Goal: Transaction & Acquisition: Book appointment/travel/reservation

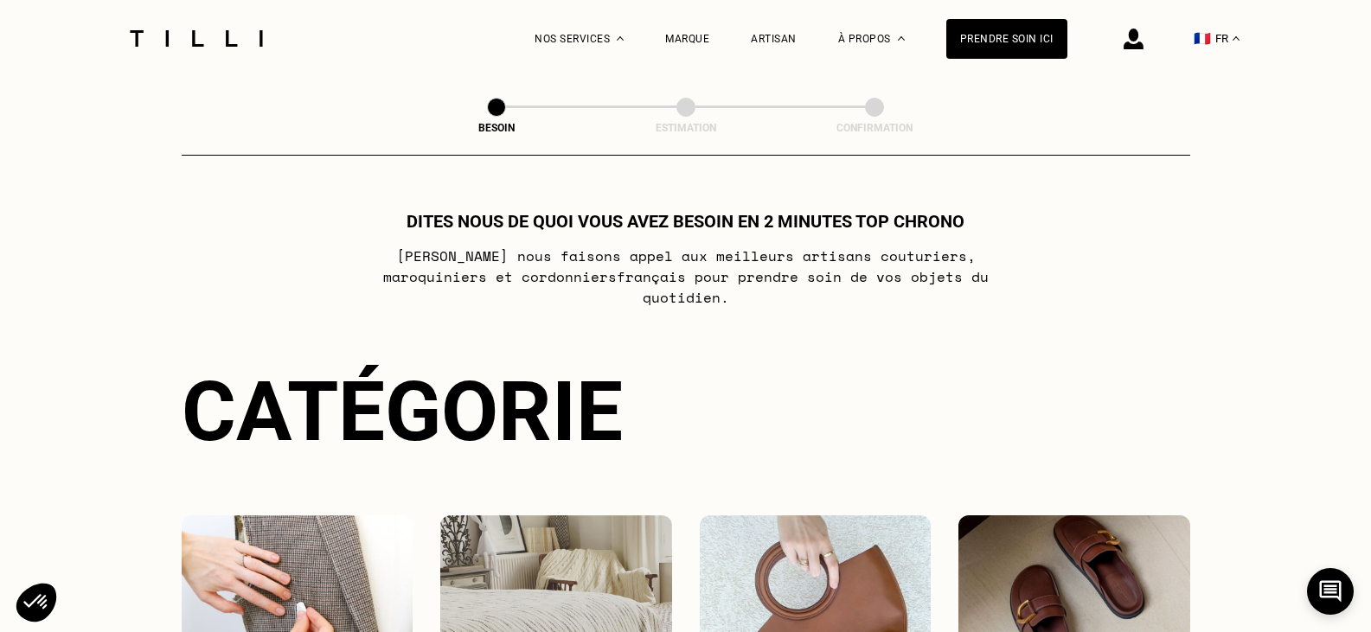
select select "FR"
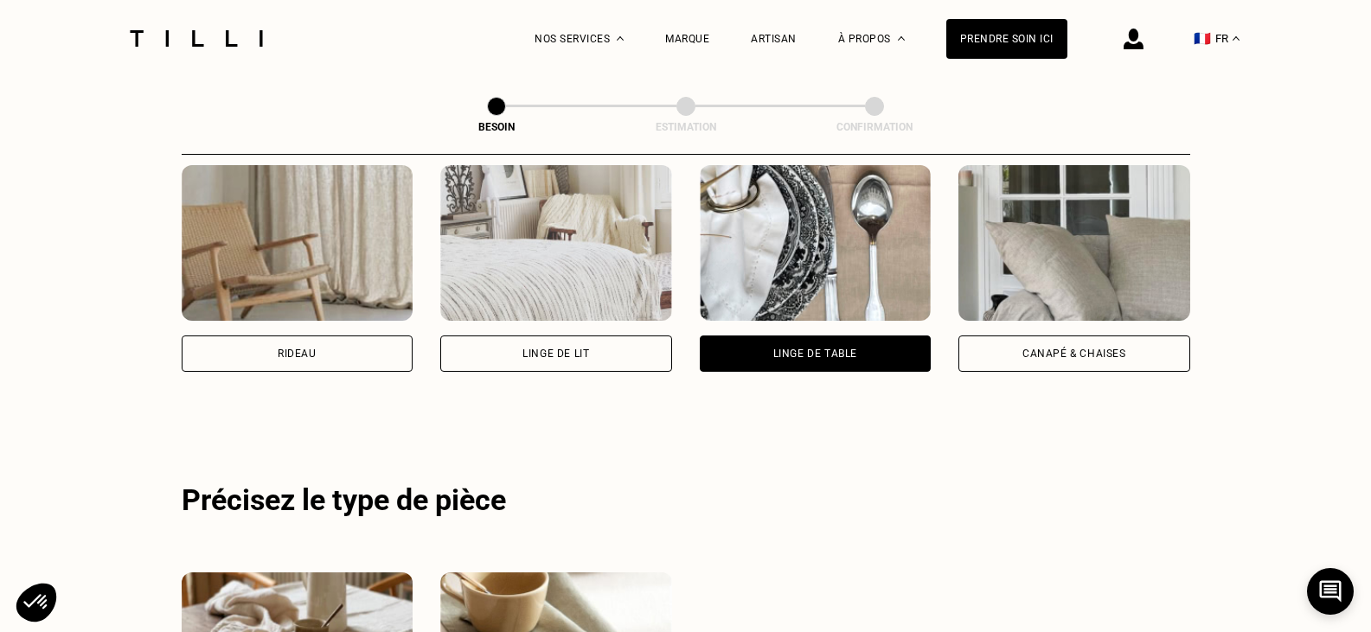
scroll to position [840, 0]
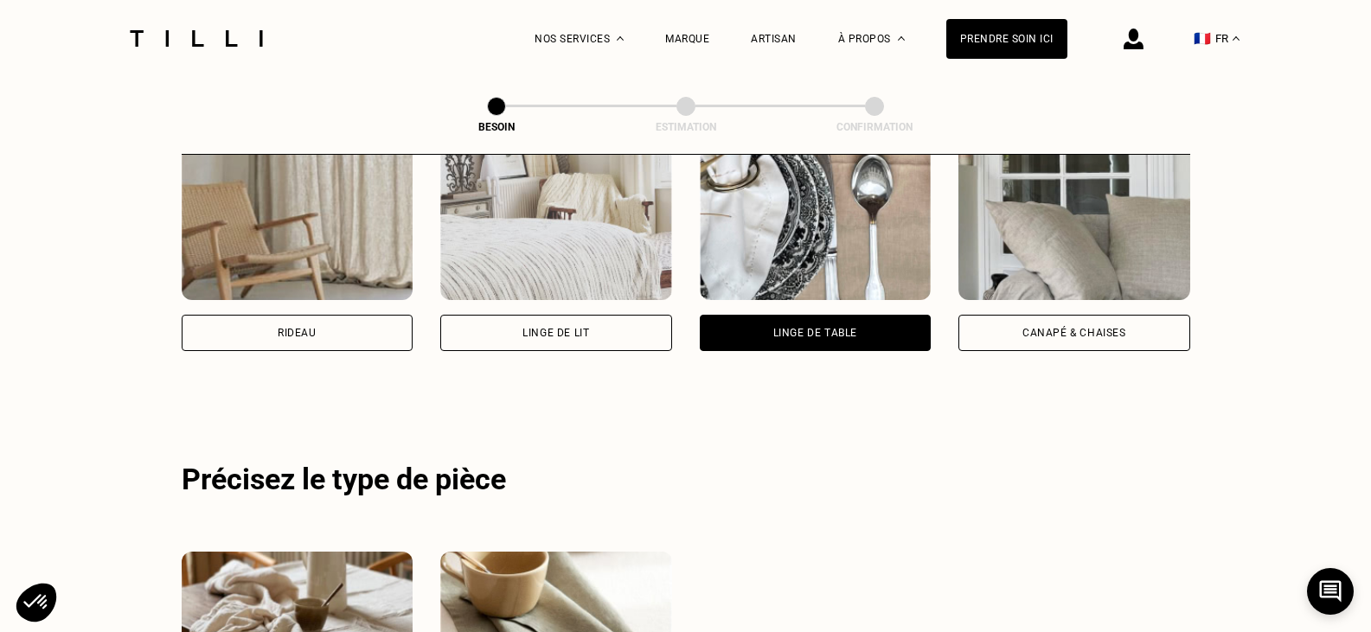
click at [361, 323] on div "Rideau" at bounding box center [298, 333] width 232 height 36
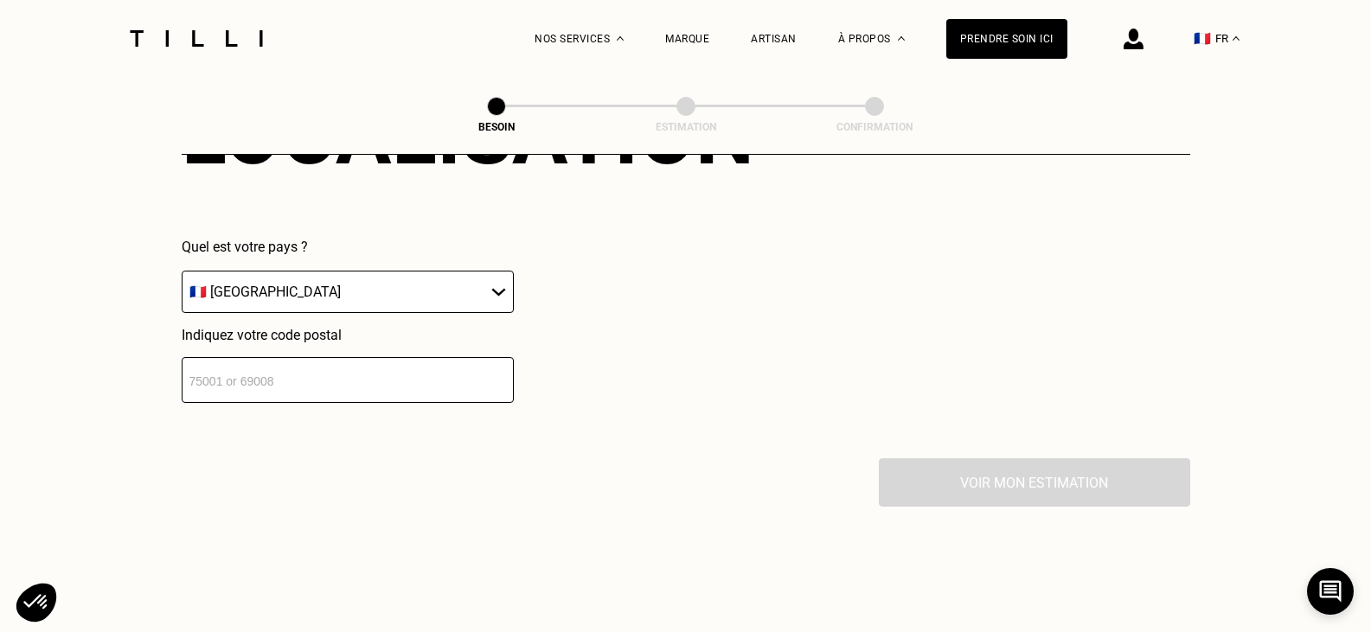
scroll to position [1384, 0]
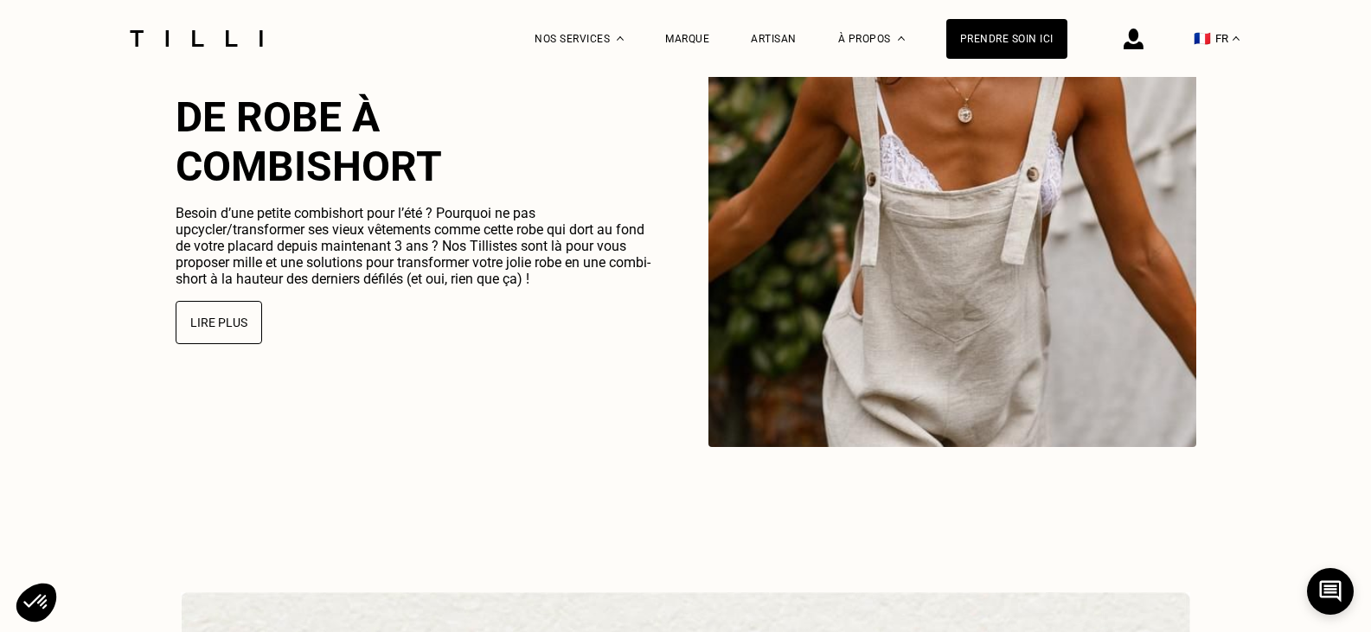
scroll to position [4094, 0]
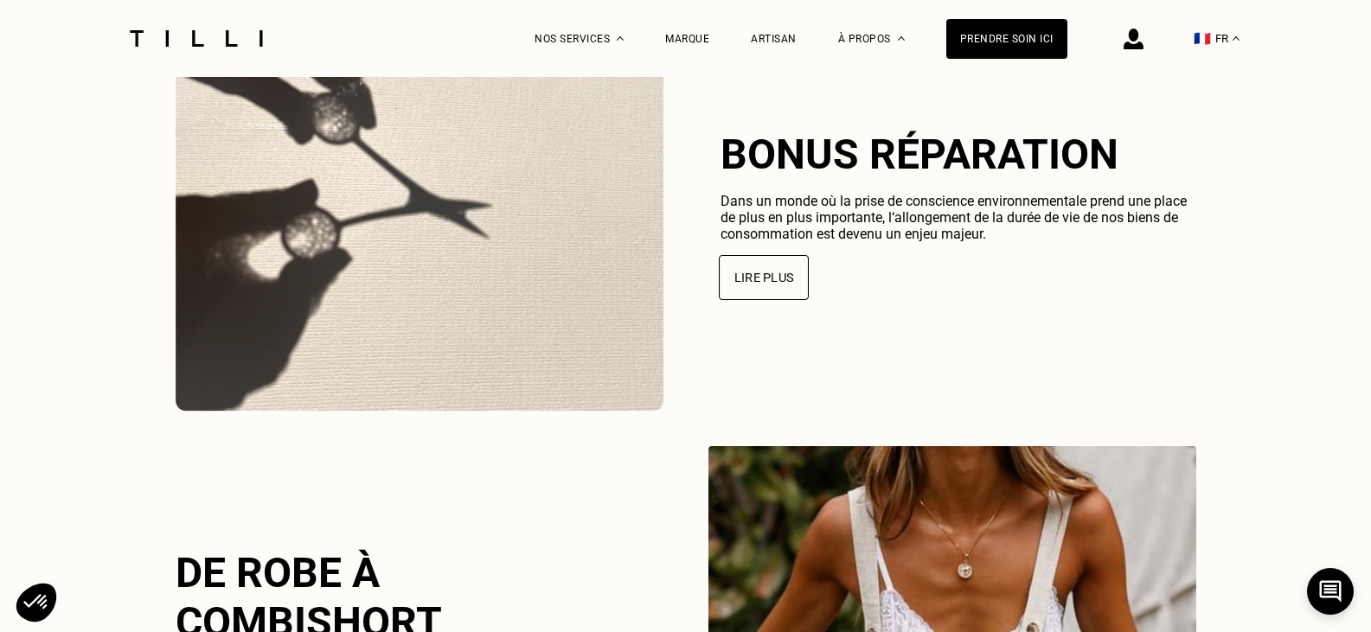
click at [773, 300] on button "Lire plus" at bounding box center [764, 277] width 90 height 45
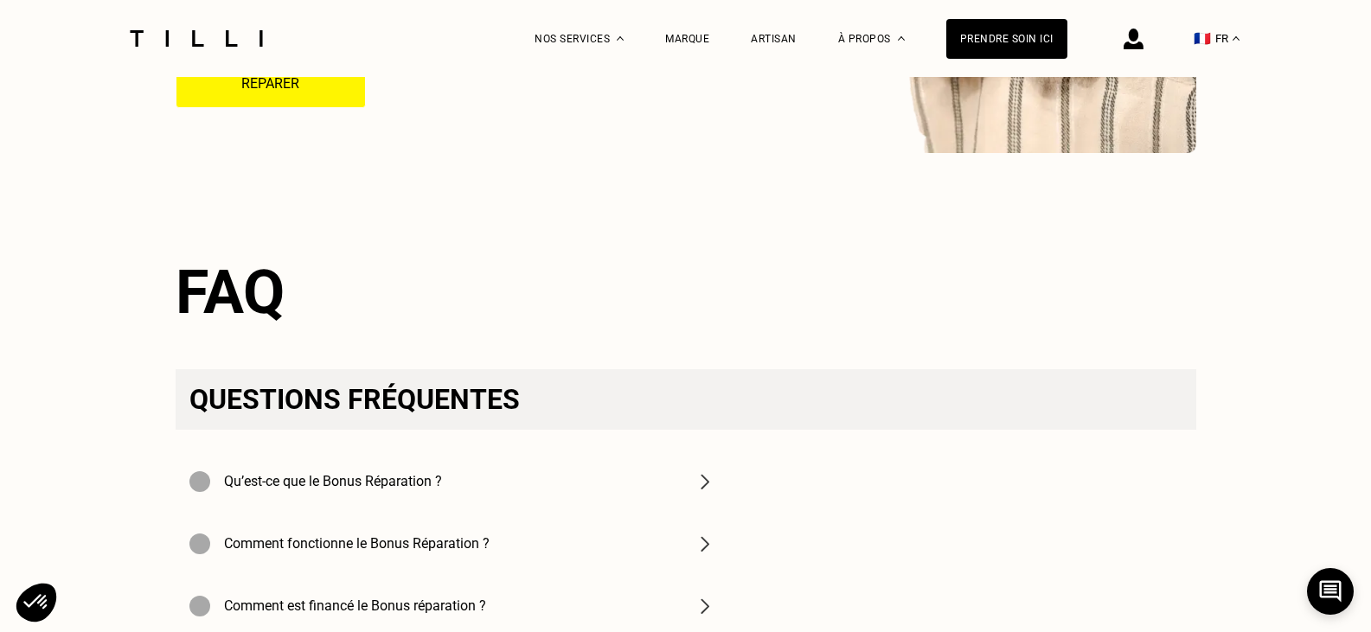
scroll to position [5448, 0]
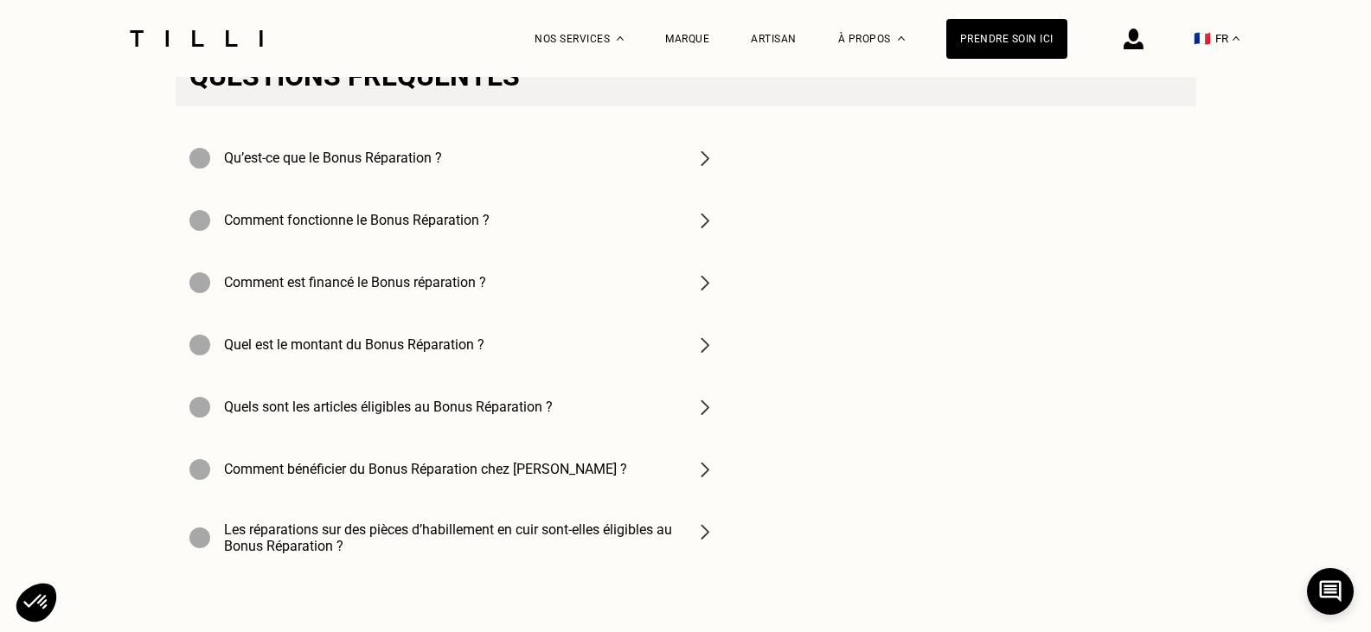
click at [705, 163] on div "Qu’est-ce que le Bonus Réparation ?" at bounding box center [452, 158] width 553 height 62
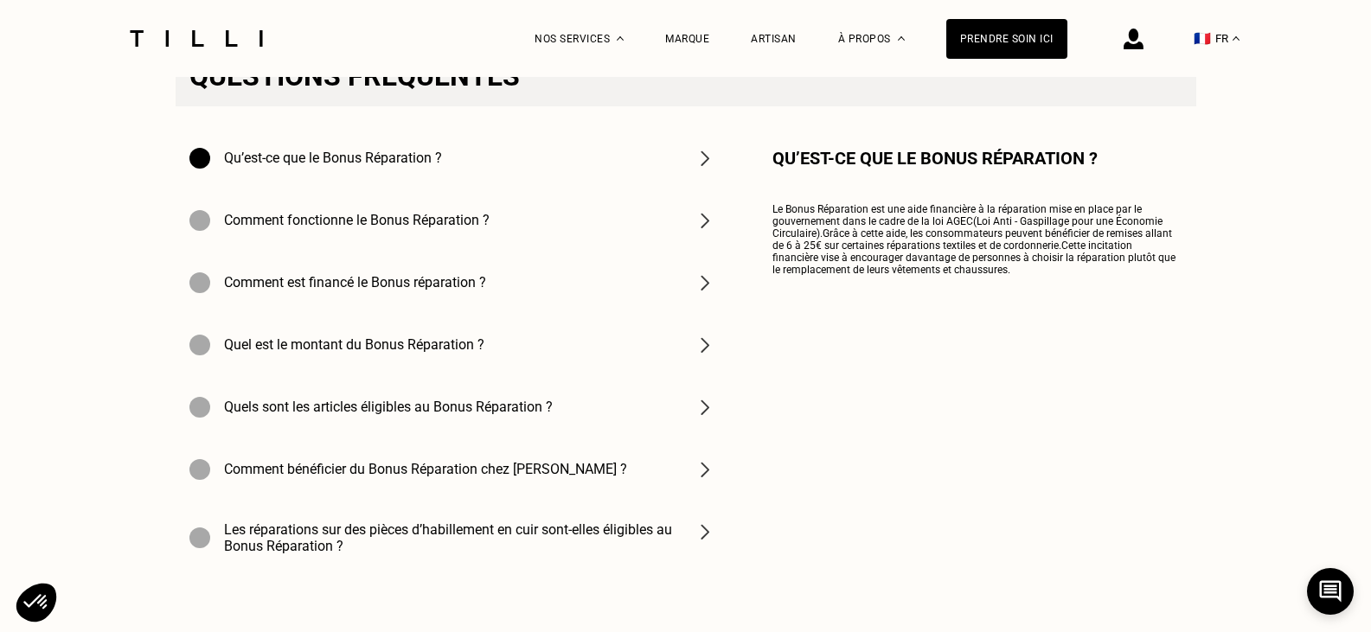
click at [706, 215] on img at bounding box center [704, 220] width 21 height 21
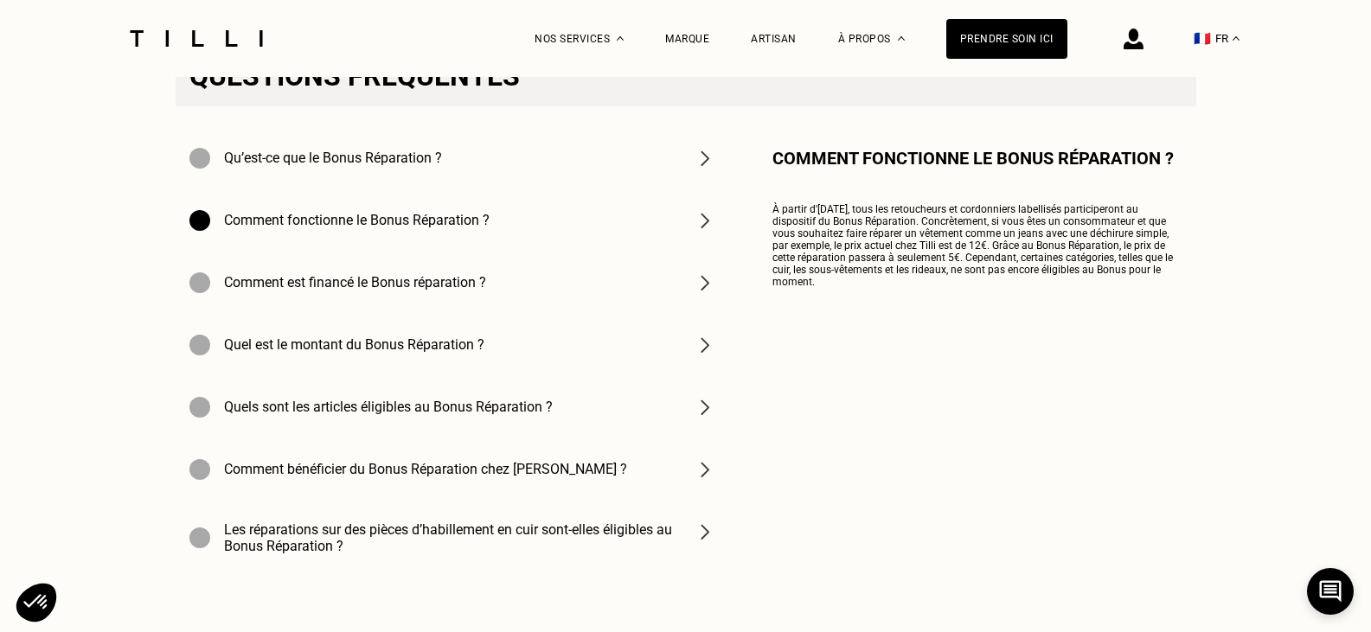
click at [699, 283] on img at bounding box center [704, 282] width 21 height 21
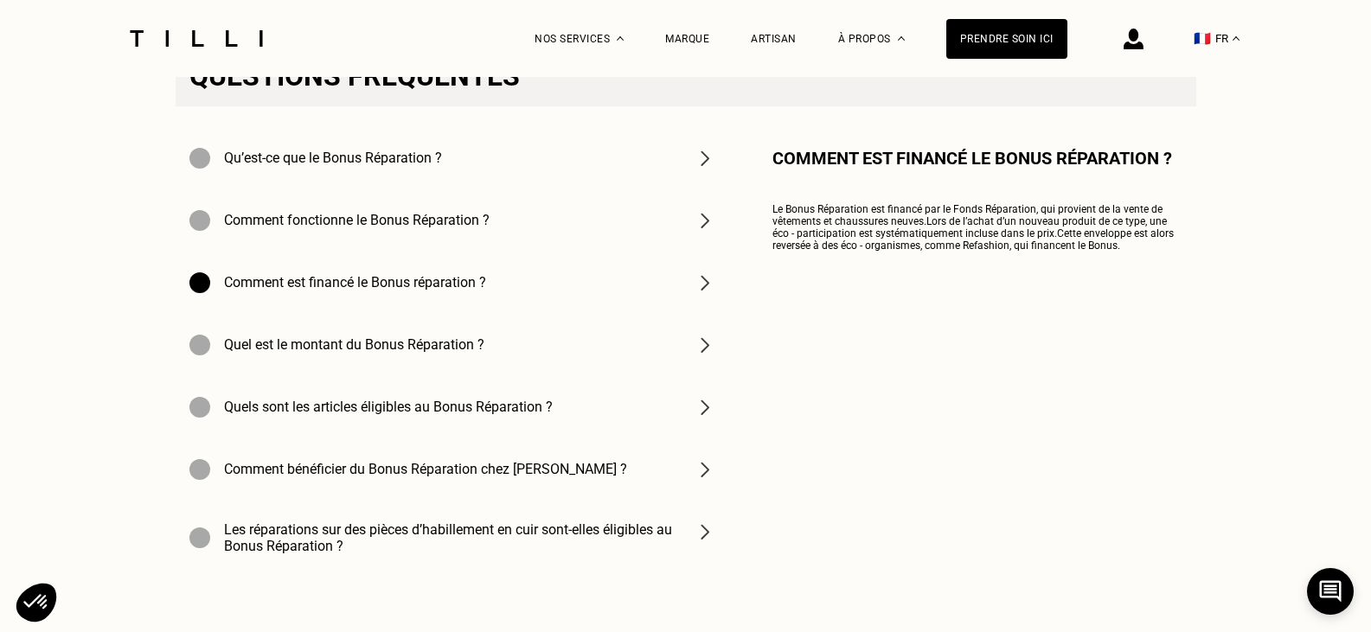
click at [706, 336] on img at bounding box center [704, 345] width 21 height 21
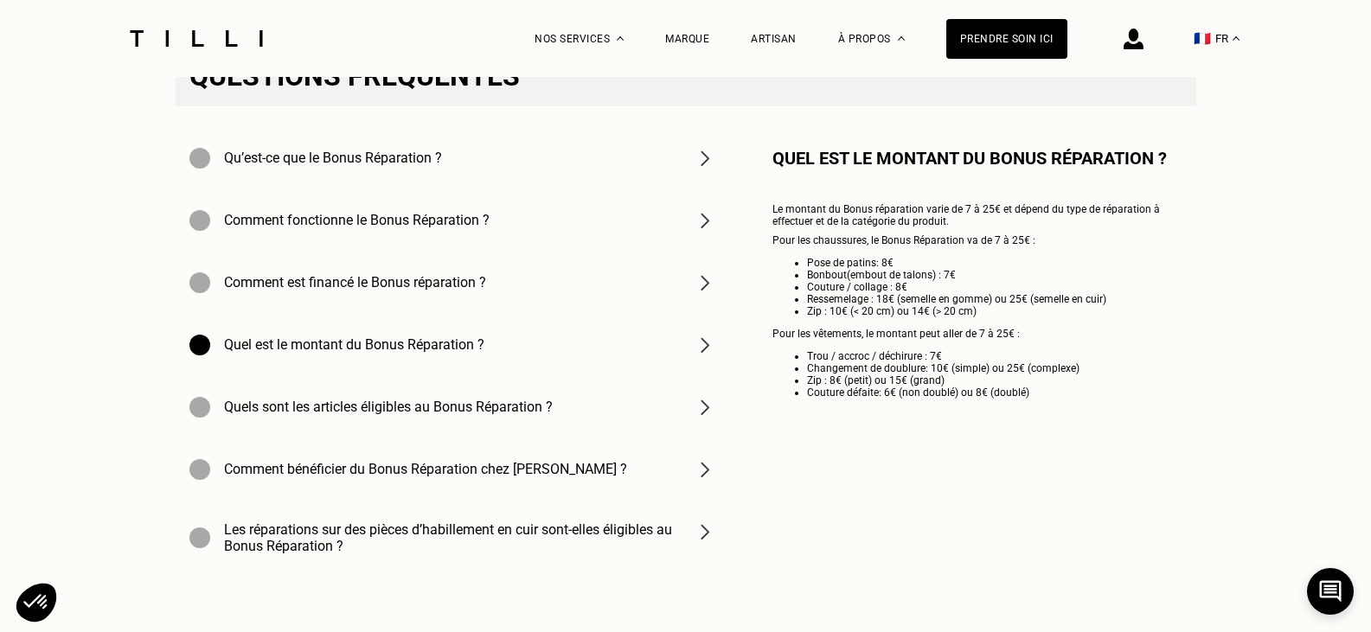
click at [712, 406] on img at bounding box center [704, 407] width 21 height 21
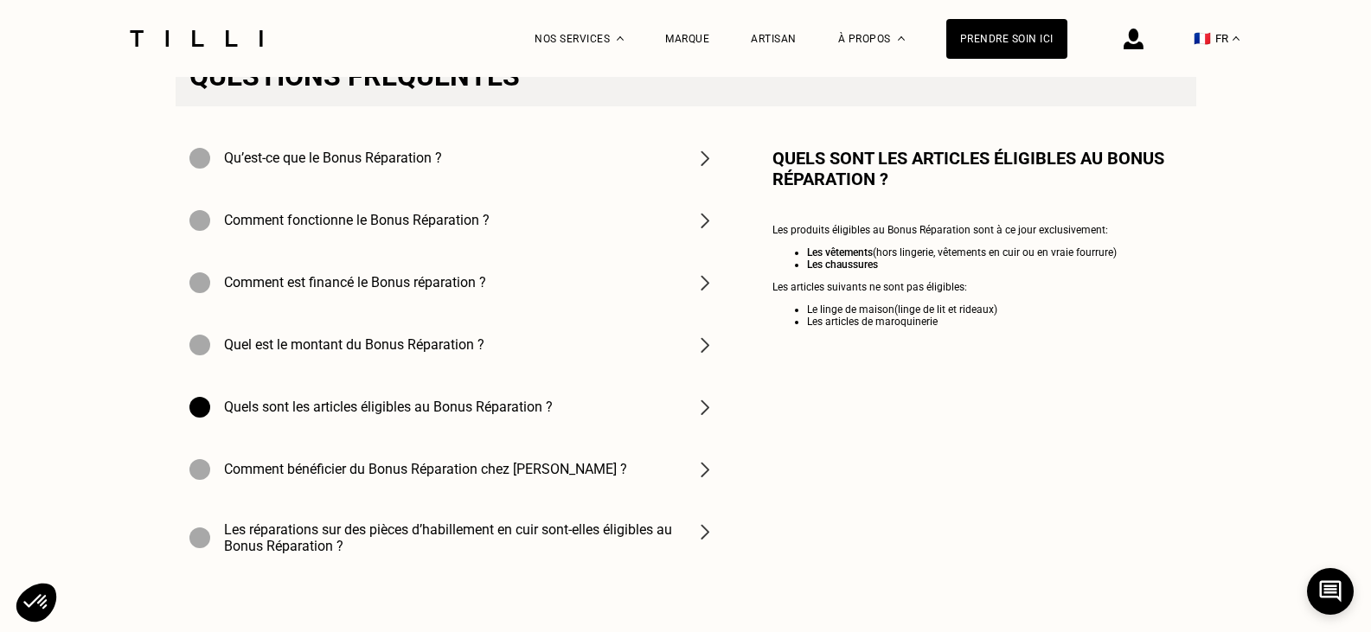
click at [704, 470] on img at bounding box center [704, 469] width 21 height 21
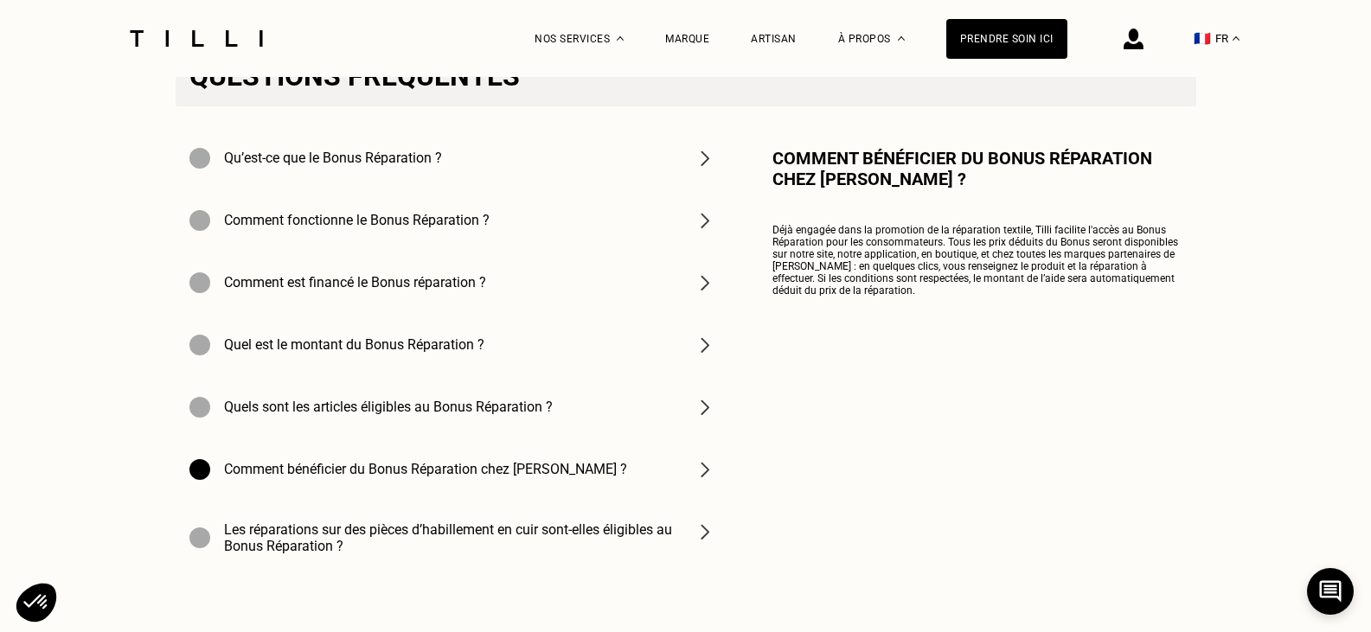
click at [700, 526] on img at bounding box center [704, 531] width 21 height 21
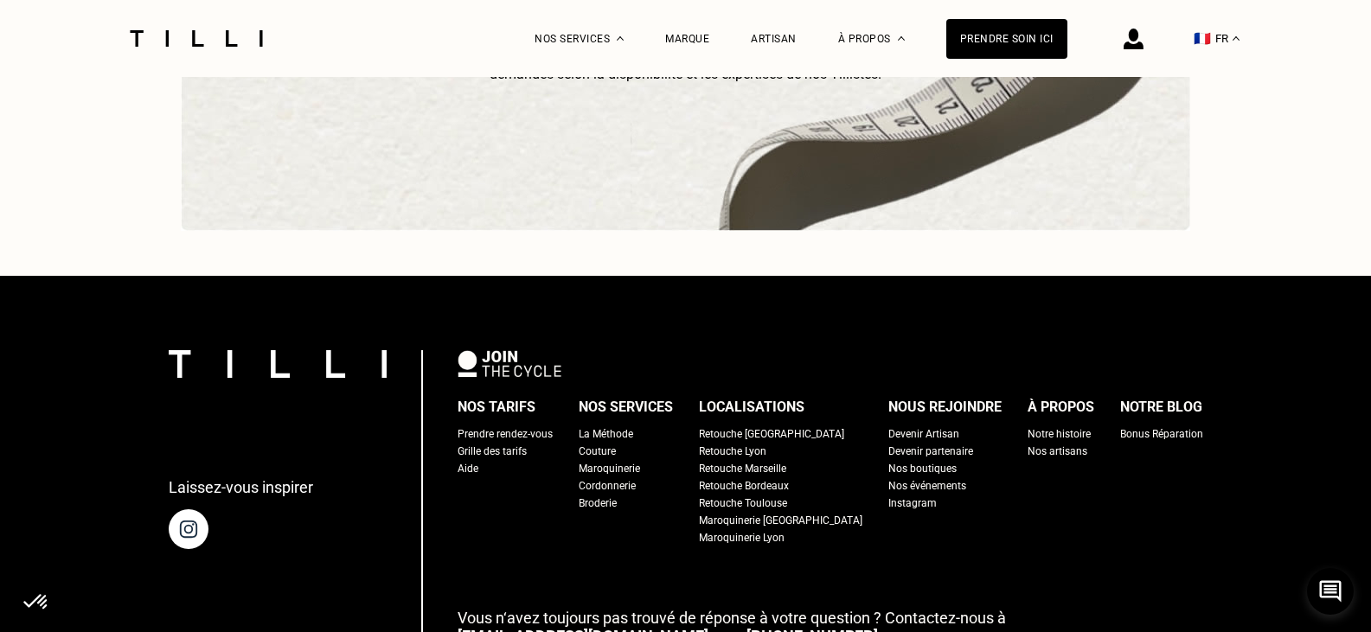
scroll to position [5569, 0]
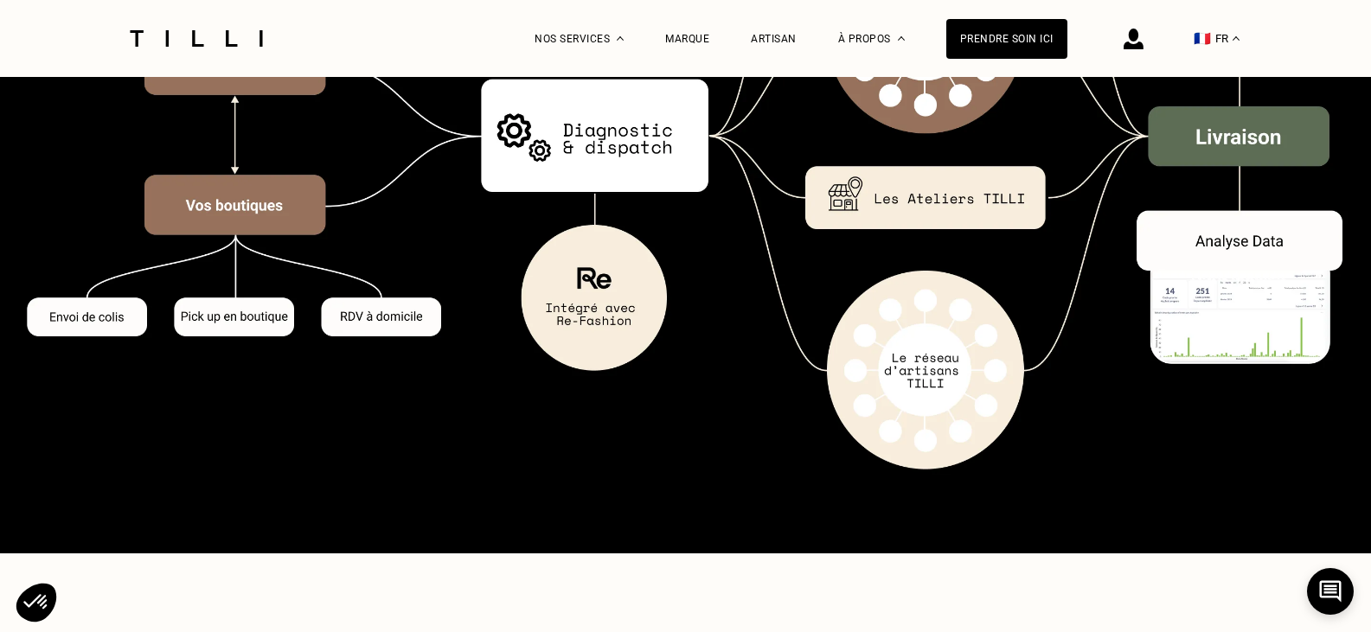
scroll to position [2853, 0]
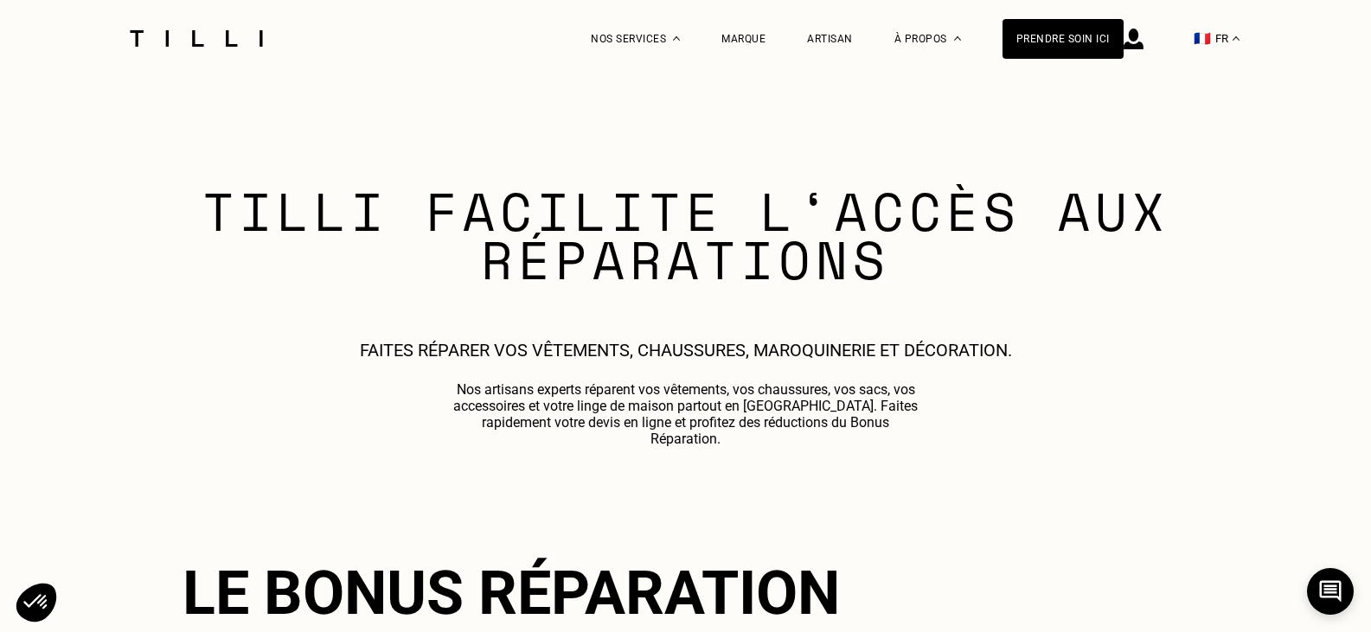
scroll to position [1470, 0]
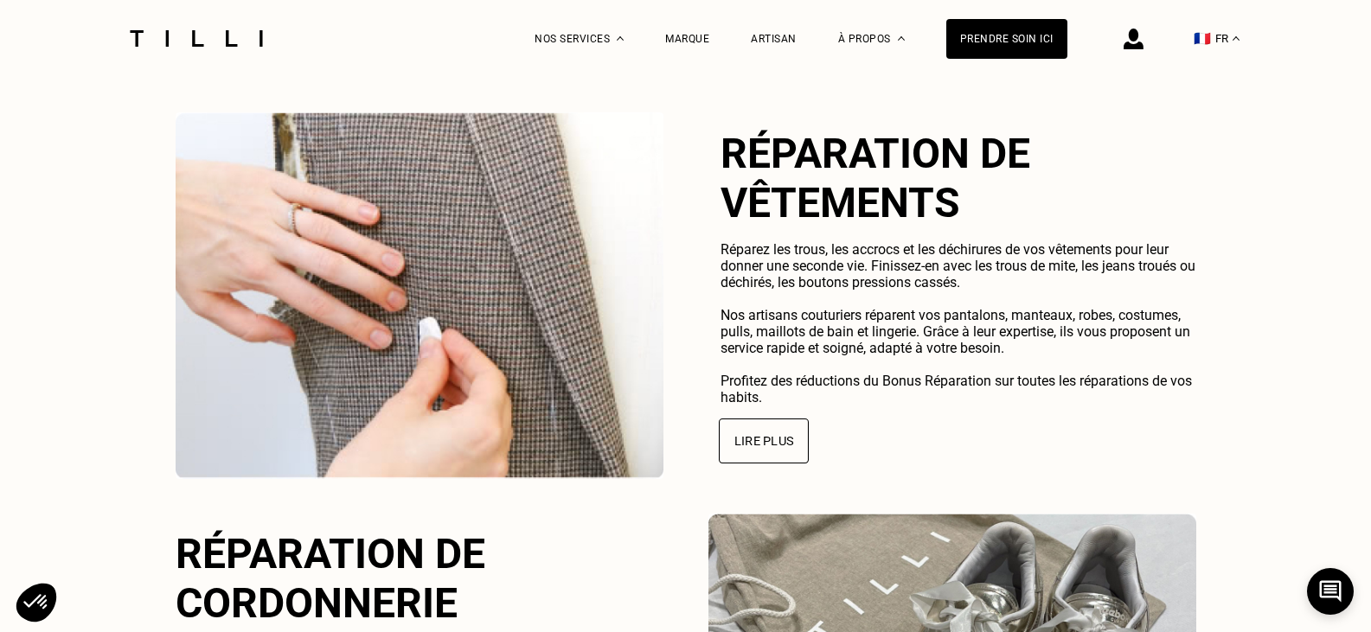
click at [778, 419] on button "Lire plus" at bounding box center [764, 441] width 90 height 45
click at [752, 419] on button "Lire plus" at bounding box center [764, 441] width 90 height 45
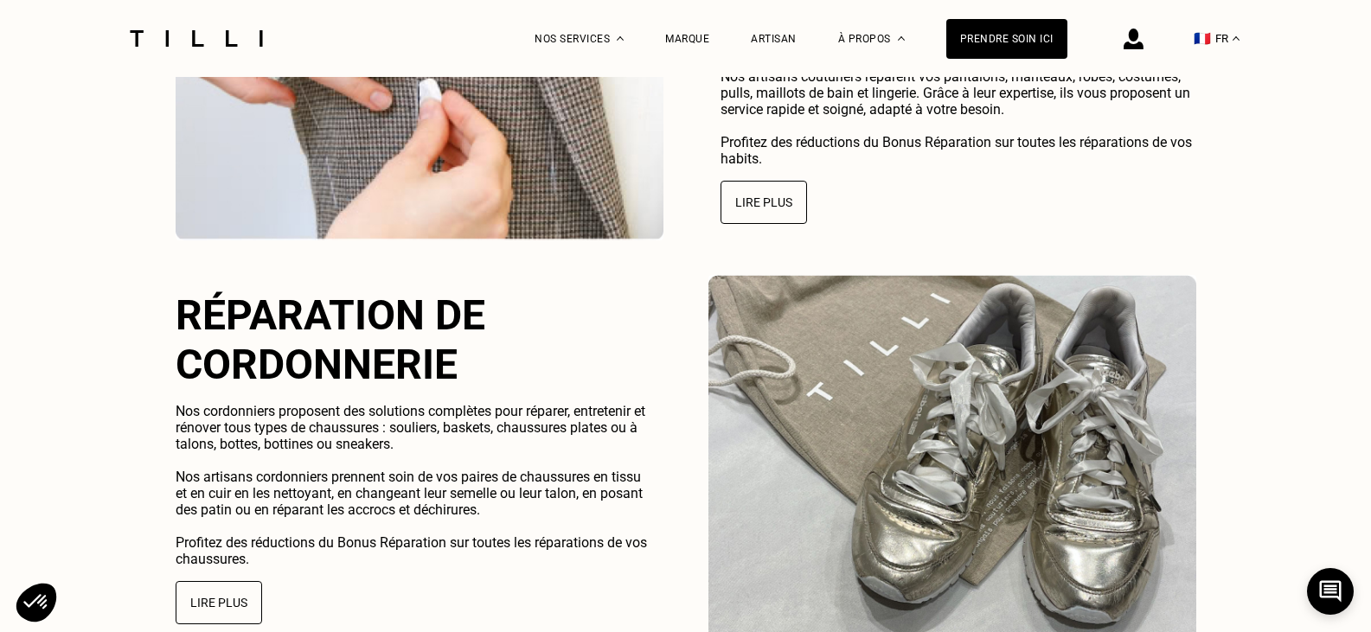
scroll to position [1816, 0]
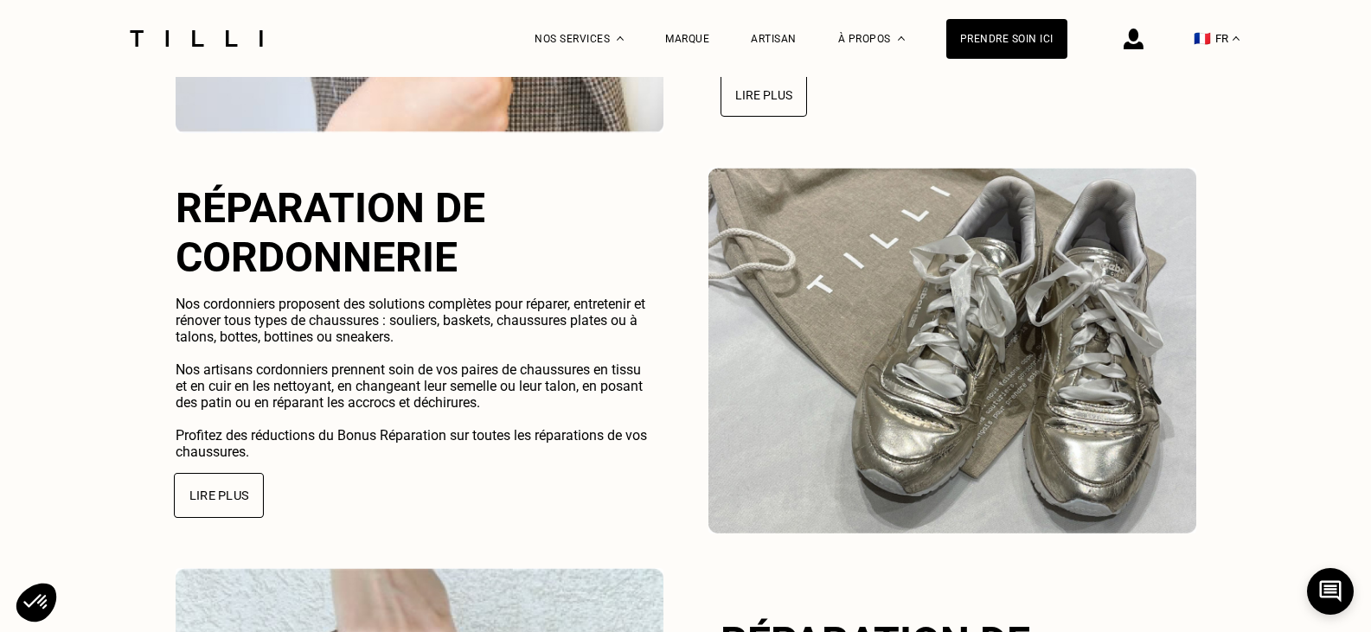
click at [233, 473] on button "Lire plus" at bounding box center [219, 495] width 90 height 45
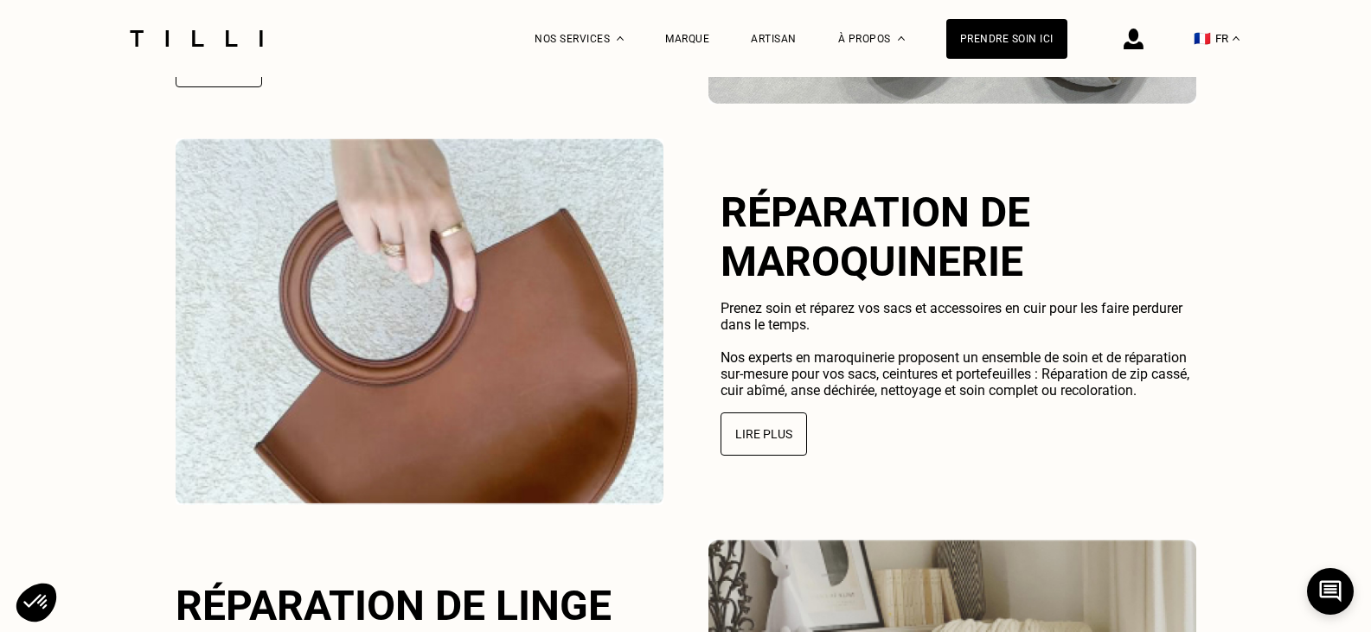
scroll to position [2248, 0]
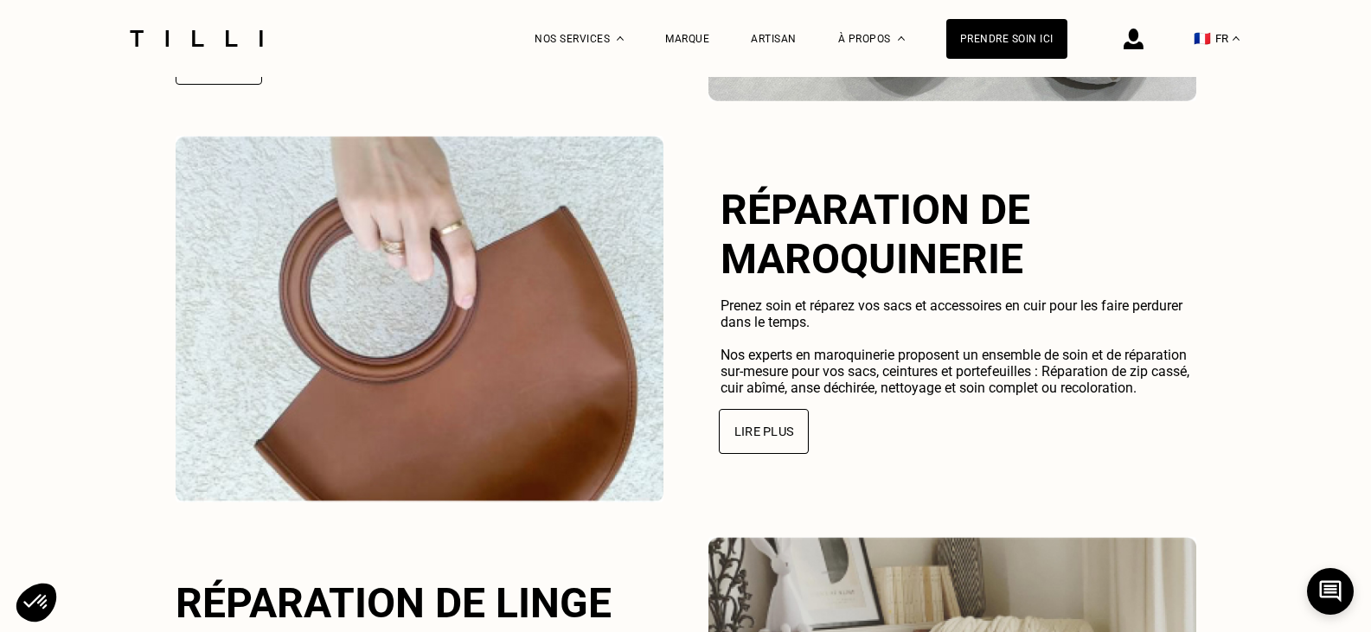
click at [741, 409] on button "Lire plus" at bounding box center [764, 431] width 90 height 45
click at [742, 410] on button "Lire plus" at bounding box center [764, 431] width 90 height 45
click at [679, 38] on div "Marque" at bounding box center [687, 39] width 44 height 12
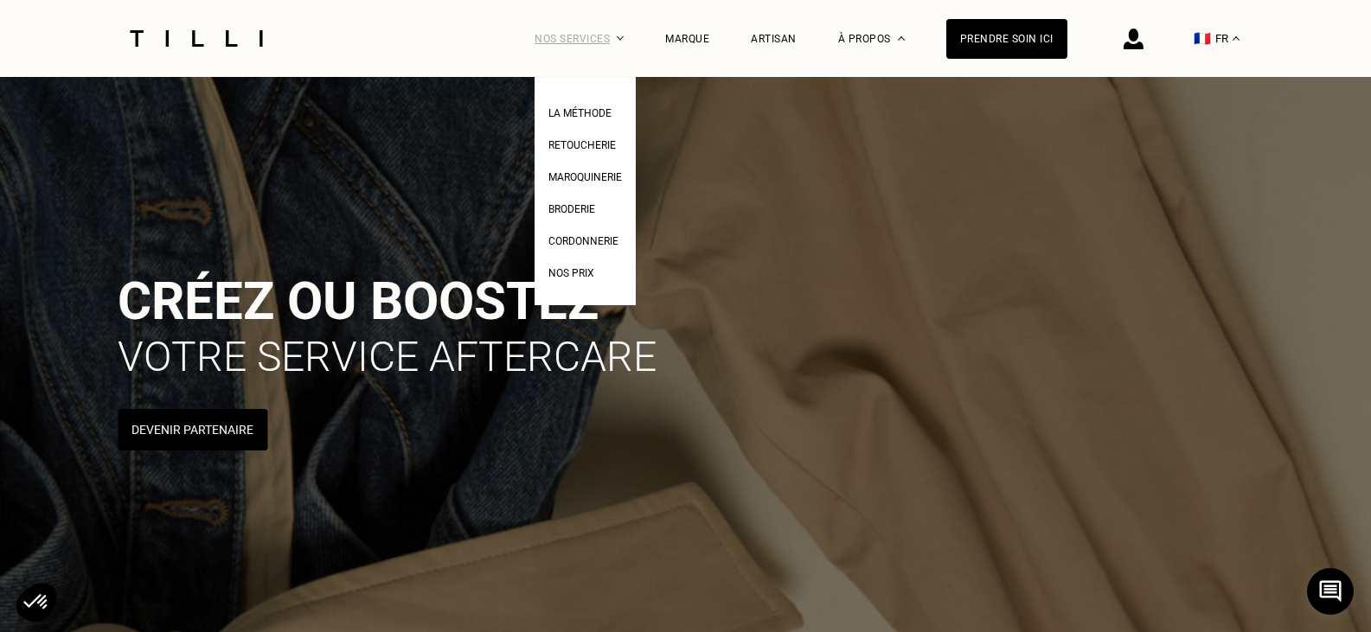
click at [593, 33] on div "Nos services" at bounding box center [578, 38] width 89 height 77
click at [598, 176] on span "Maroquinerie" at bounding box center [584, 177] width 73 height 12
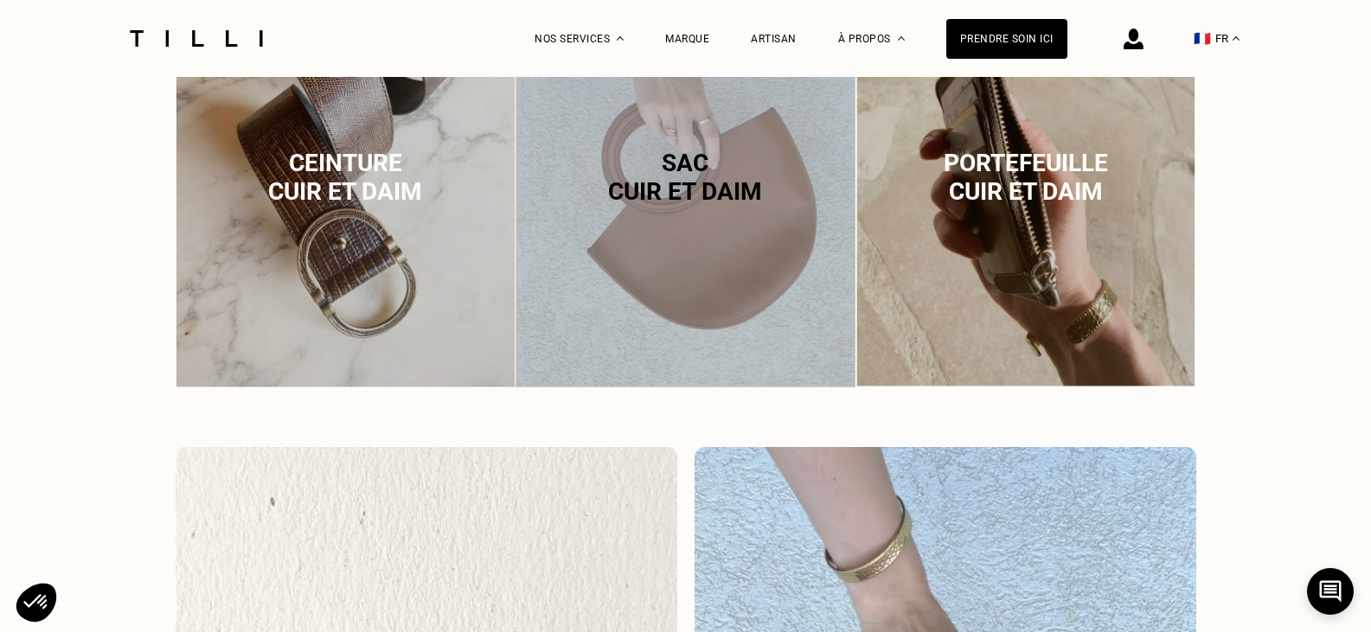
scroll to position [1556, 0]
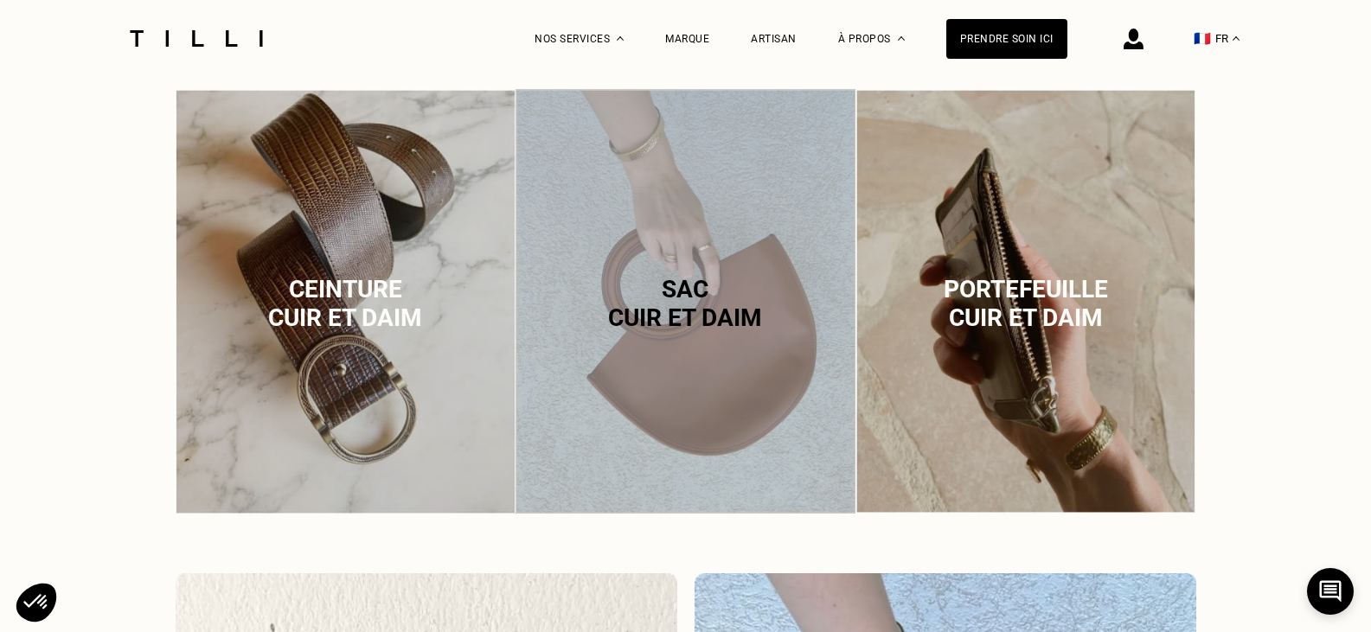
click at [719, 343] on div "Sac cuir et daim" at bounding box center [685, 304] width 340 height 430
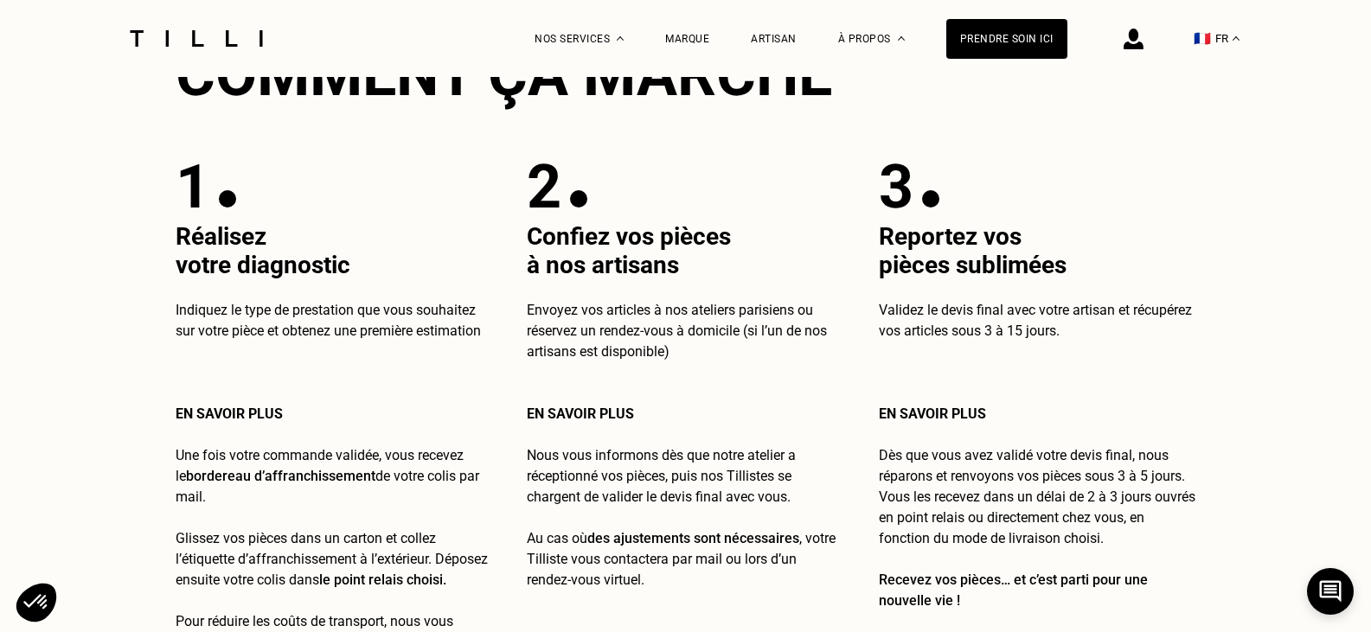
scroll to position [3276, 0]
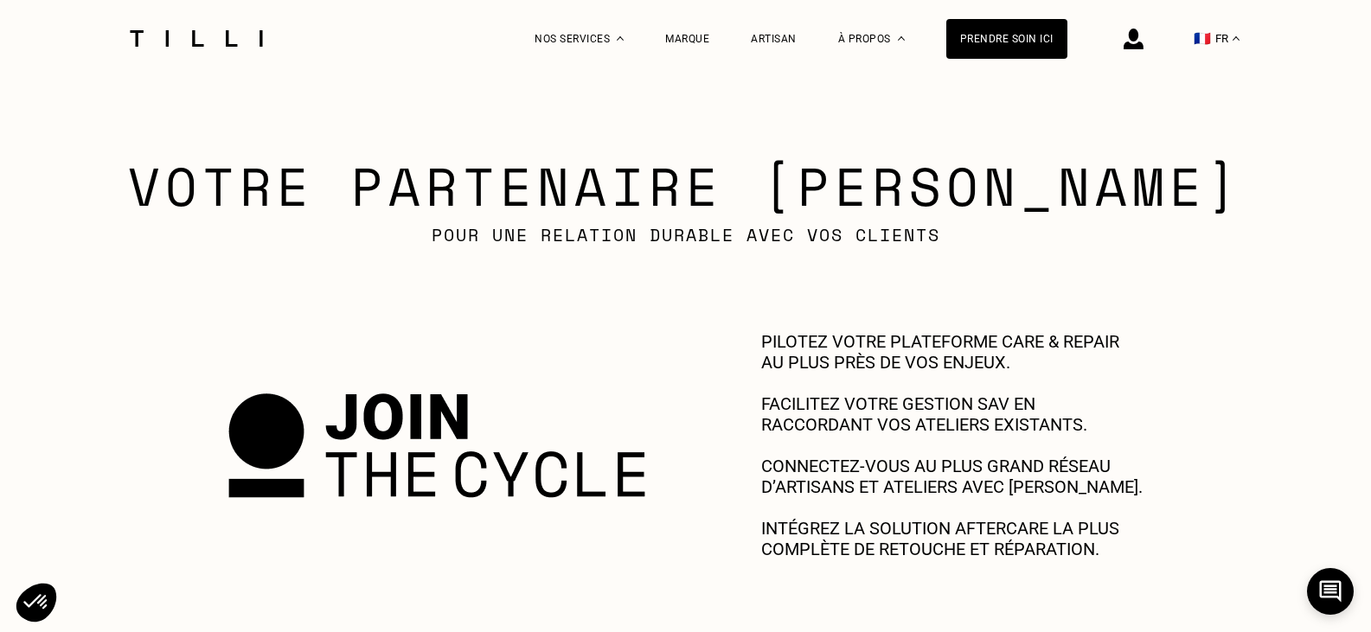
scroll to position [865, 0]
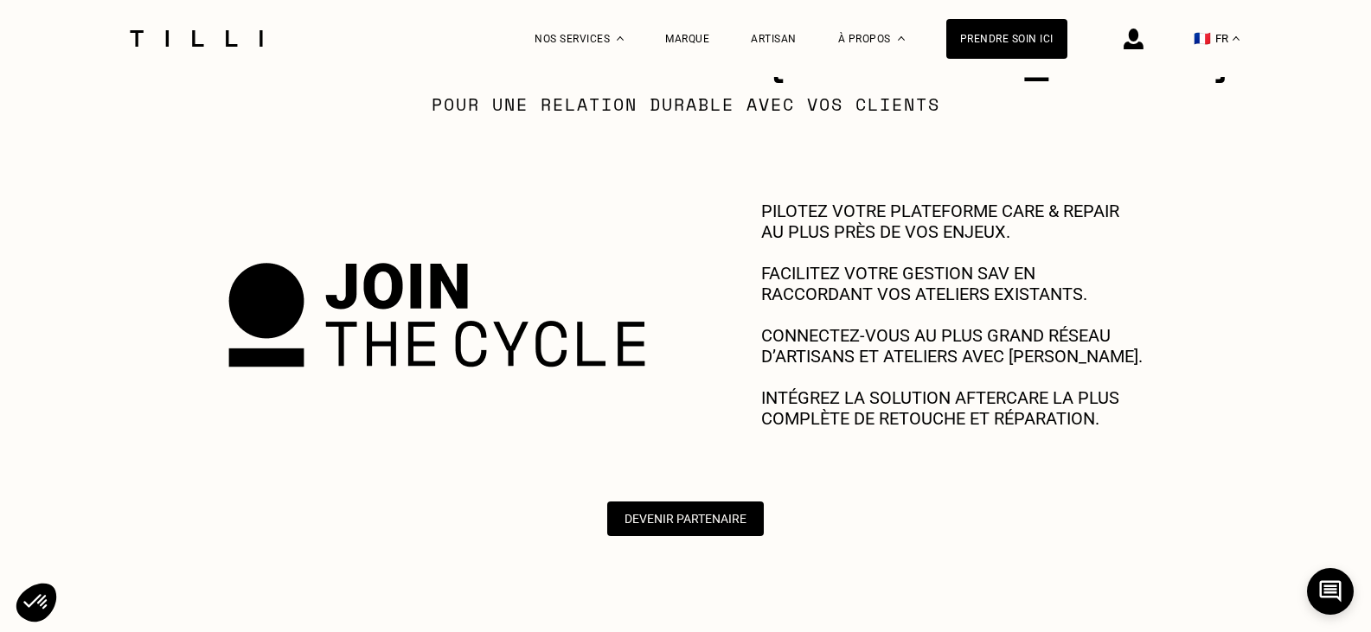
scroll to position [2248, 0]
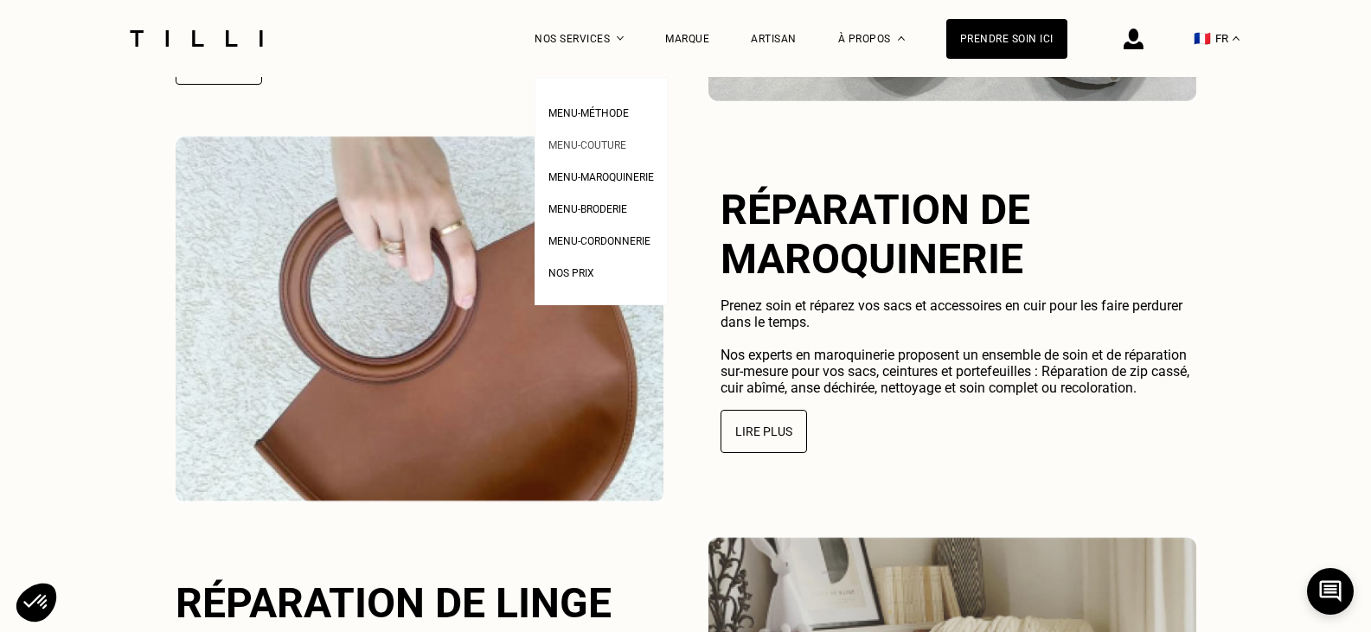
click at [610, 135] on link "Menu-couture" at bounding box center [587, 143] width 78 height 18
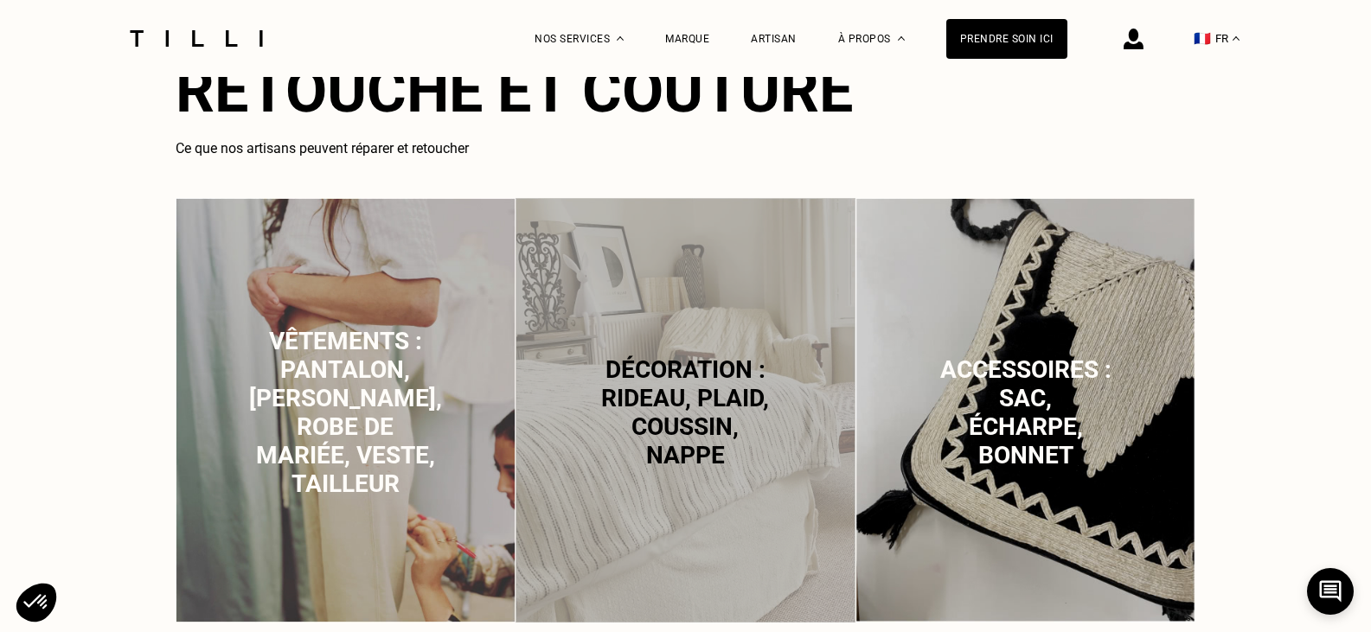
scroll to position [1124, 0]
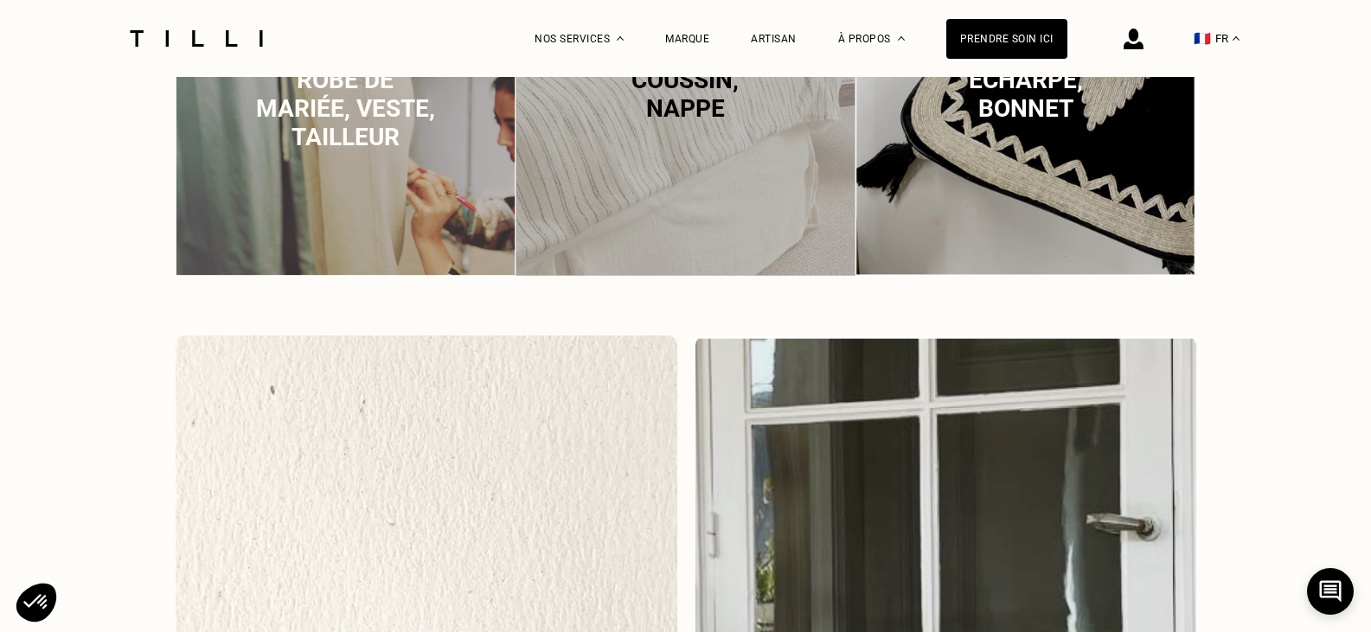
click at [376, 167] on img at bounding box center [346, 63] width 340 height 425
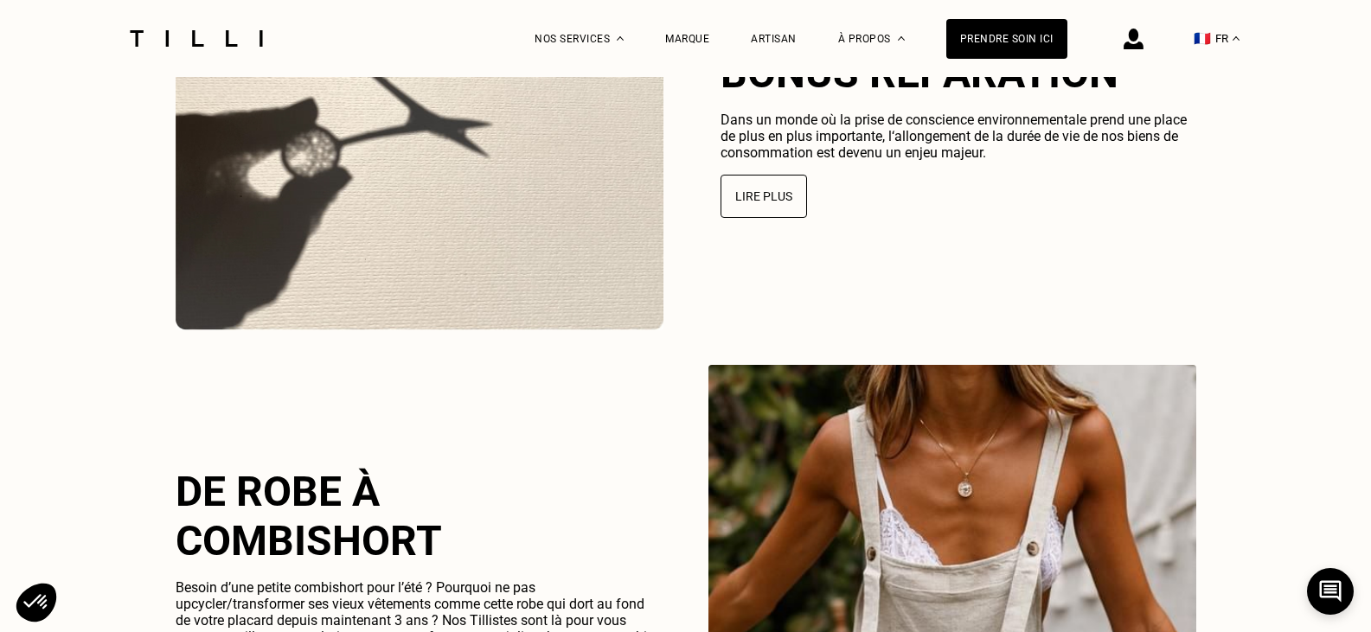
scroll to position [4509, 0]
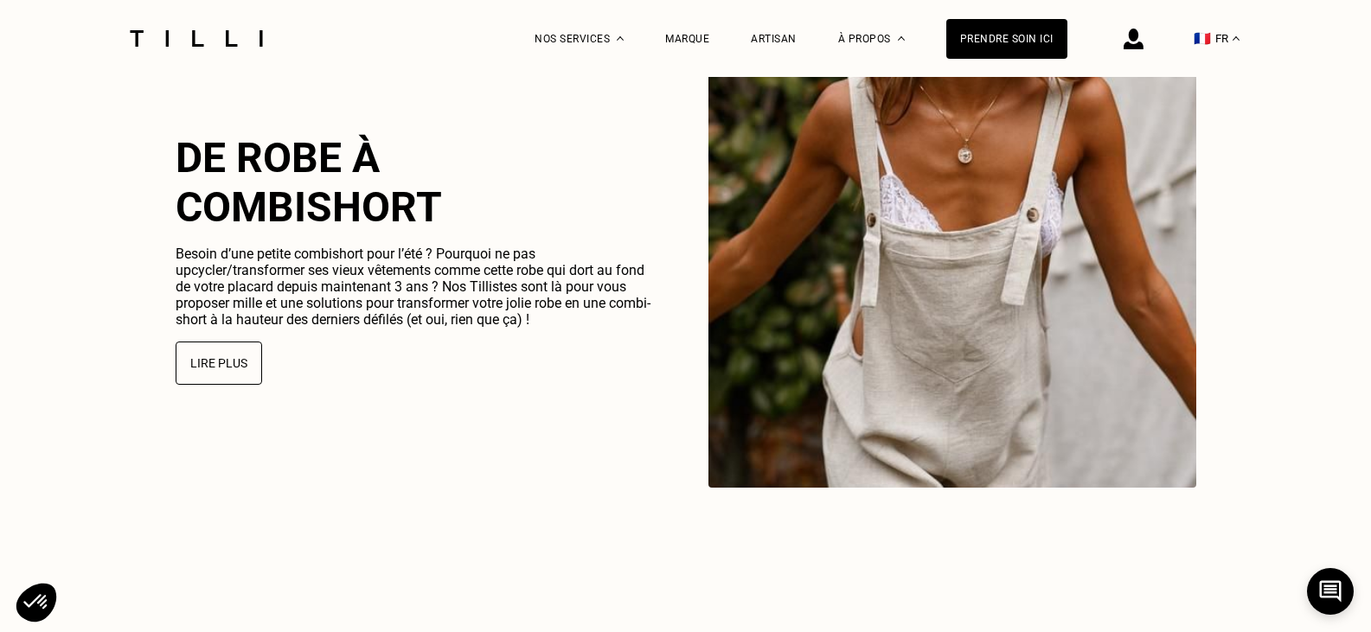
scroll to position [2248, 0]
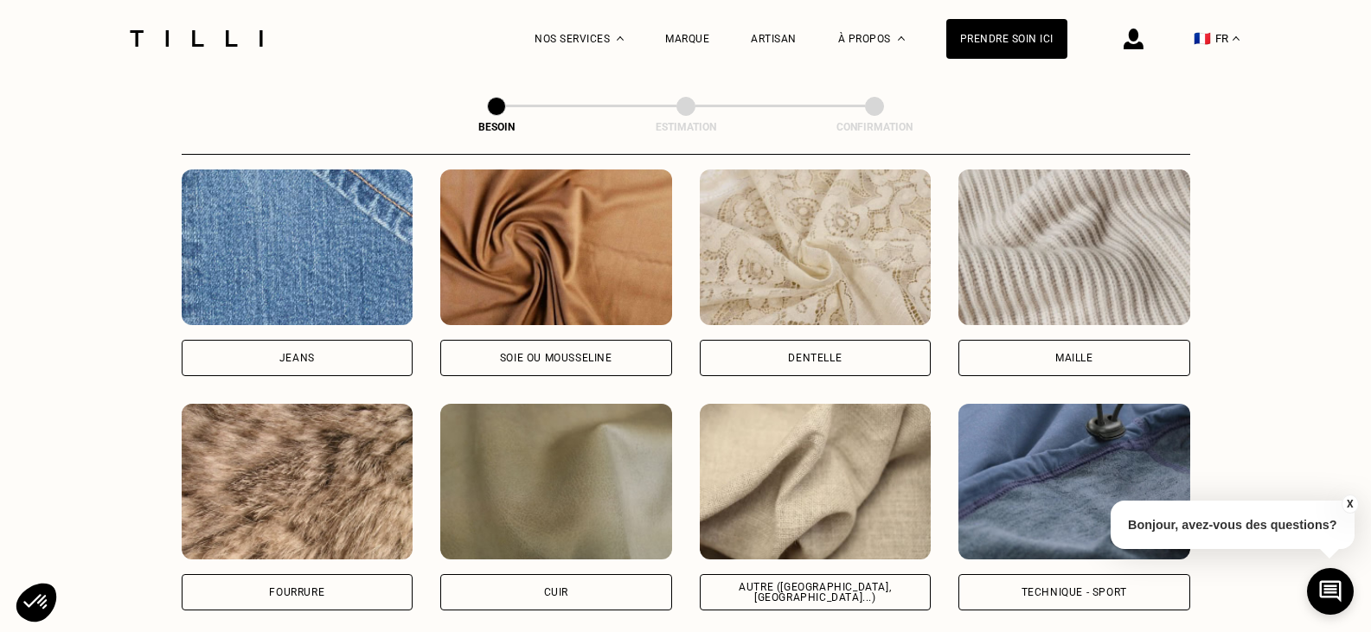
scroll to position [1766, 0]
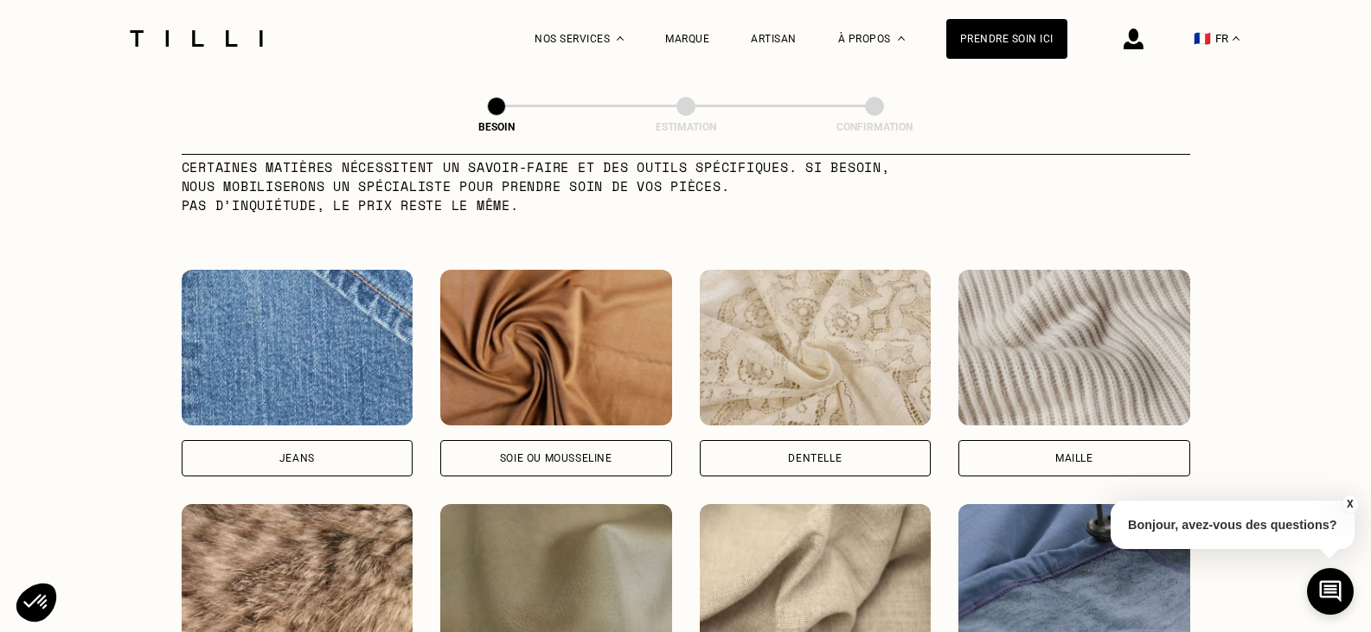
click at [623, 403] on img at bounding box center [556, 348] width 232 height 156
select select "FR"
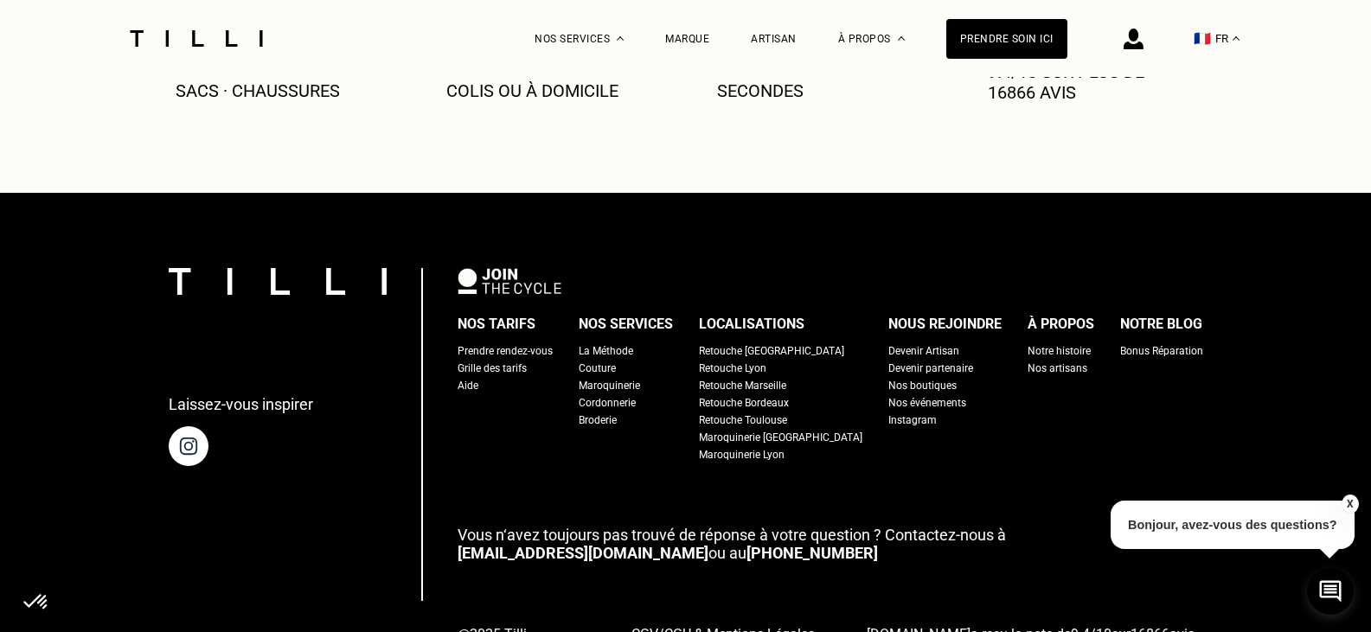
scroll to position [3309, 0]
